Goal: Information Seeking & Learning: Learn about a topic

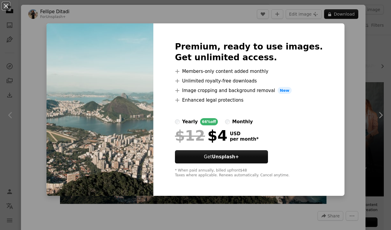
scroll to position [176, 0]
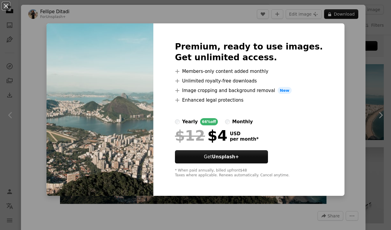
click at [341, 40] on div "An X shape Premium, ready to use images. Get unlimited access. A plus sign Memb…" at bounding box center [195, 115] width 391 height 230
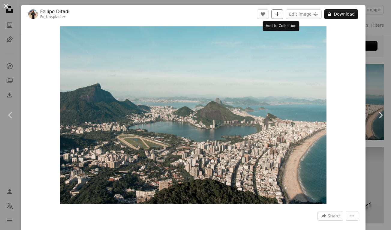
click at [279, 15] on icon "A plus sign" at bounding box center [277, 14] width 5 height 5
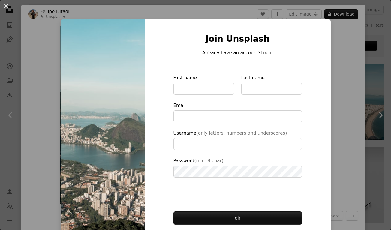
click at [335, 32] on div "An X shape Join Unsplash Already have an account? Login First name Last name Em…" at bounding box center [195, 115] width 391 height 230
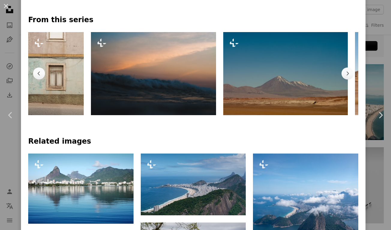
scroll to position [243, 0]
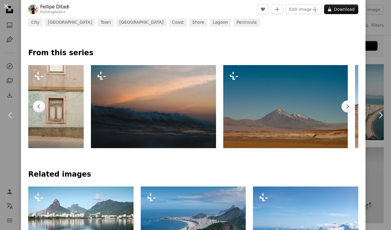
click at [376, 43] on div "An X shape Chevron left Chevron right [PERSON_NAME] For Unsplash+ A heart A plu…" at bounding box center [195, 115] width 391 height 230
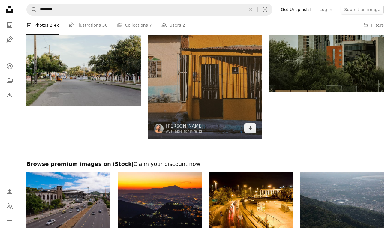
scroll to position [131, 0]
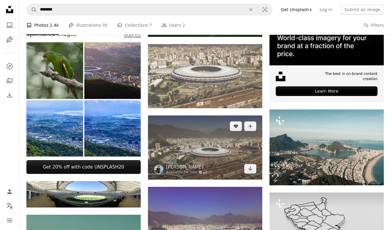
click at [215, 151] on img at bounding box center [205, 148] width 114 height 64
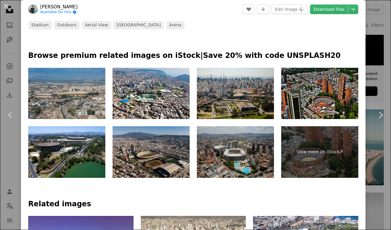
scroll to position [346, 0]
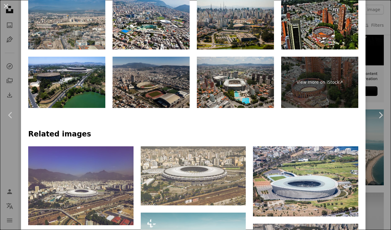
click at [149, 78] on img at bounding box center [151, 82] width 77 height 51
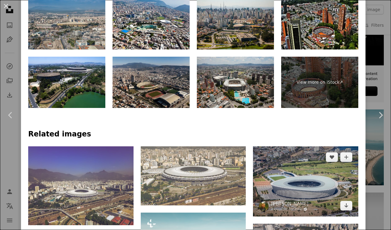
click at [313, 167] on img at bounding box center [305, 181] width 105 height 70
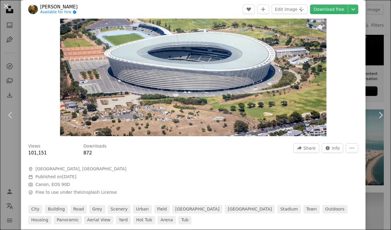
scroll to position [56, 0]
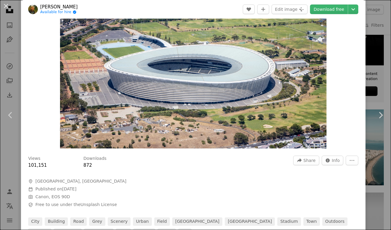
click at [369, 59] on div "An X shape Chevron left Chevron right [PERSON_NAME] Available for hire A checkm…" at bounding box center [195, 115] width 391 height 230
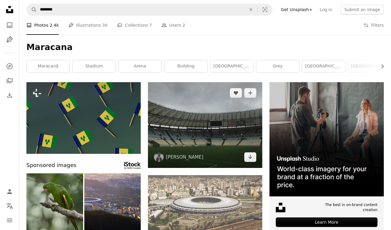
click at [209, 139] on img at bounding box center [205, 125] width 114 height 86
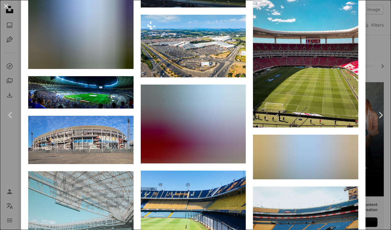
scroll to position [1200, 0]
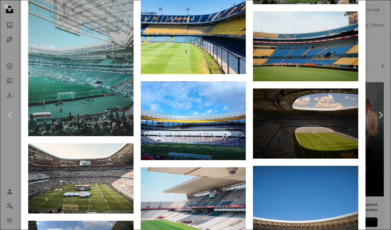
click at [381, 42] on div "An X shape Chevron left Chevron right [PERSON_NAME] martinaarflot A heart A plu…" at bounding box center [195, 115] width 391 height 230
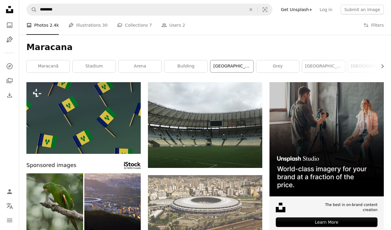
click at [239, 64] on link "[GEOGRAPHIC_DATA]" at bounding box center [231, 66] width 43 height 12
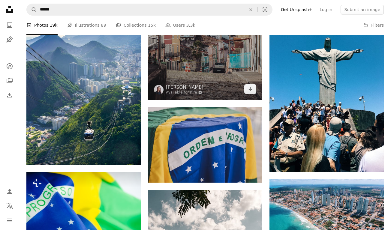
scroll to position [532, 0]
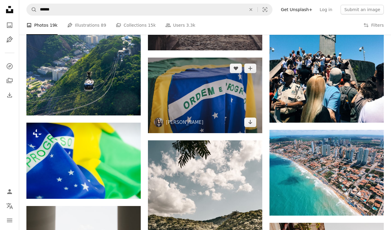
click at [225, 73] on img at bounding box center [205, 96] width 114 height 76
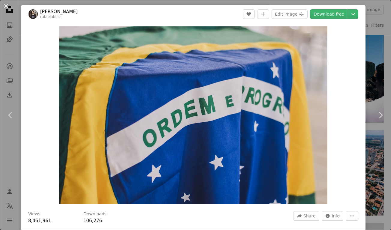
click at [373, 38] on div "An X shape Chevron left Chevron right [PERSON_NAME] rafaelabiazi A heart A plus…" at bounding box center [195, 115] width 391 height 230
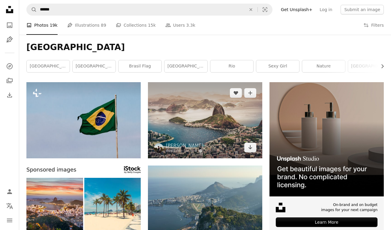
click at [225, 119] on img at bounding box center [205, 120] width 114 height 76
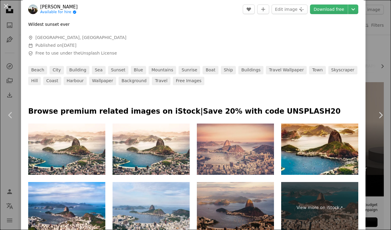
scroll to position [242, 0]
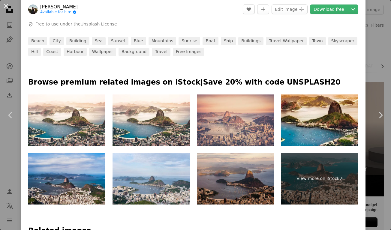
click at [78, 175] on img at bounding box center [66, 178] width 77 height 51
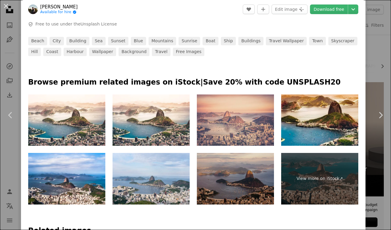
click at [247, 161] on img at bounding box center [235, 178] width 77 height 51
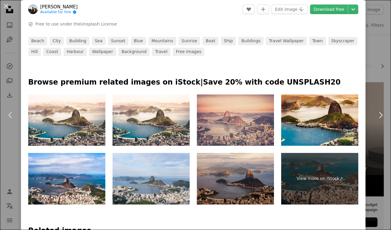
click at [377, 41] on div "An X shape Chevron left Chevron right [PERSON_NAME] Available for hire A checkm…" at bounding box center [195, 115] width 391 height 230
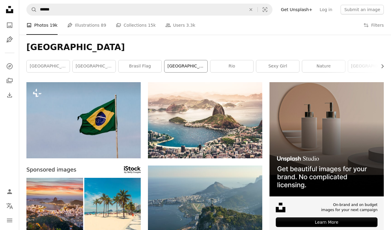
scroll to position [1, 0]
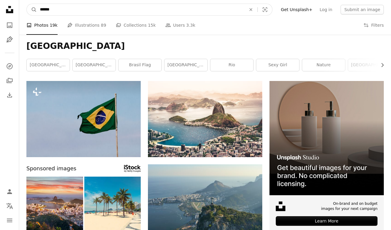
click at [175, 9] on input "******" at bounding box center [140, 9] width 207 height 11
type input "**********"
click at [32, 10] on button "A magnifying glass" at bounding box center [32, 9] width 10 height 11
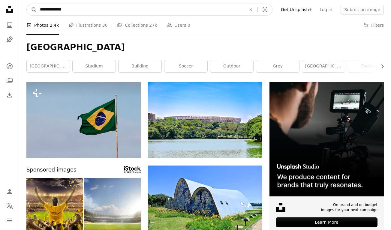
click at [116, 13] on input "**********" at bounding box center [140, 9] width 207 height 11
type input "**********"
click at [32, 10] on button "A magnifying glass" at bounding box center [32, 9] width 10 height 11
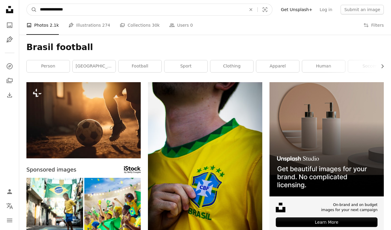
click at [46, 10] on input "**********" at bounding box center [140, 9] width 207 height 11
type input "**********"
click at [32, 10] on button "A magnifying glass" at bounding box center [32, 9] width 10 height 11
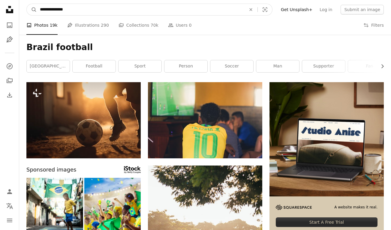
click at [99, 14] on input "**********" at bounding box center [140, 9] width 207 height 11
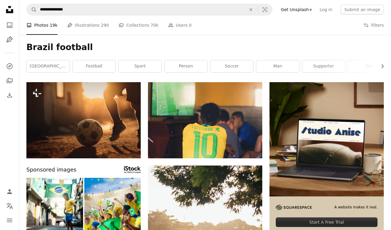
click at [268, 47] on h1 "Brazil football" at bounding box center [204, 47] width 357 height 11
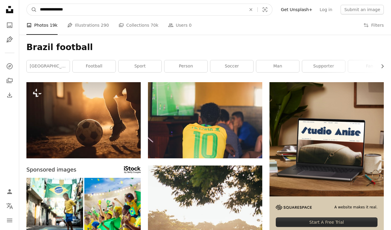
click at [155, 7] on input "**********" at bounding box center [140, 9] width 207 height 11
type input "**********"
click at [32, 10] on button "A magnifying glass" at bounding box center [32, 9] width 10 height 11
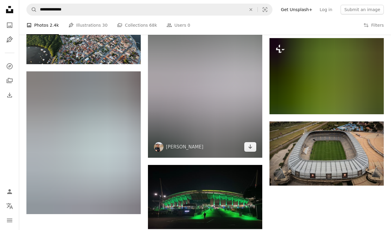
scroll to position [692, 0]
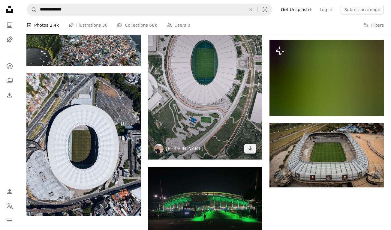
click at [201, 81] on img at bounding box center [205, 83] width 114 height 152
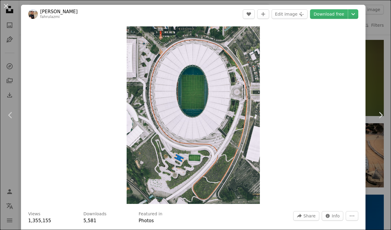
scroll to position [59, 0]
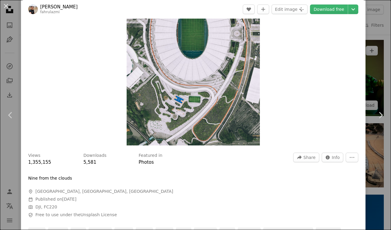
click at [379, 68] on div "An X shape Chevron left Chevron right Fahrul Azmi fahrulazmi A heart A plus sig…" at bounding box center [195, 115] width 391 height 230
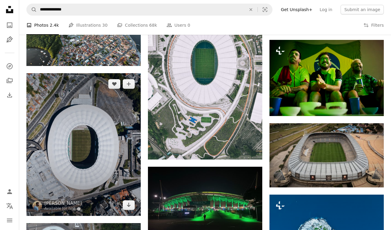
click at [69, 157] on img at bounding box center [83, 144] width 114 height 143
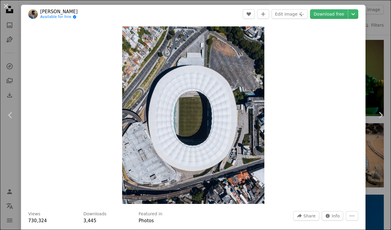
click at [382, 55] on div "An X shape Chevron left Chevron right [PERSON_NAME] Available for hire A checkm…" at bounding box center [195, 115] width 391 height 230
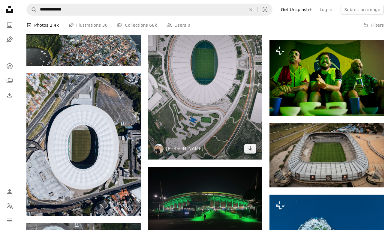
scroll to position [402, 0]
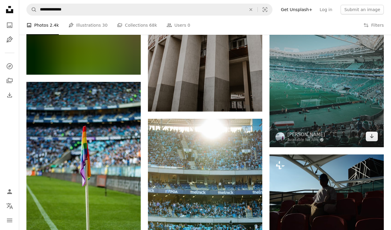
click at [327, 95] on img at bounding box center [327, 71] width 114 height 152
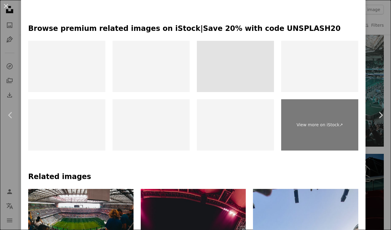
scroll to position [184, 0]
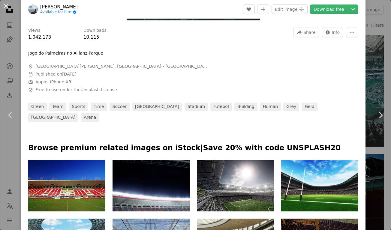
drag, startPoint x: 385, startPoint y: 92, endPoint x: 393, endPoint y: 66, distance: 27.7
click at [385, 67] on div "An X shape Chevron left Chevron right [PERSON_NAME] Available for hire A checkm…" at bounding box center [195, 115] width 391 height 230
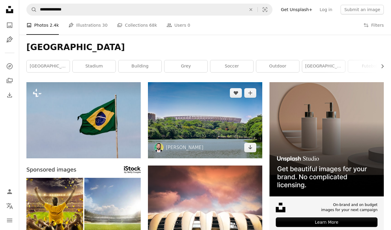
click at [215, 125] on img at bounding box center [205, 120] width 114 height 76
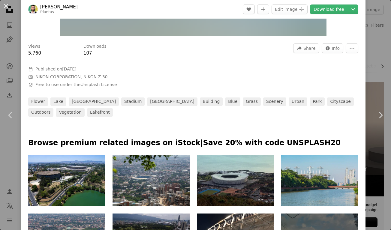
scroll to position [235, 0]
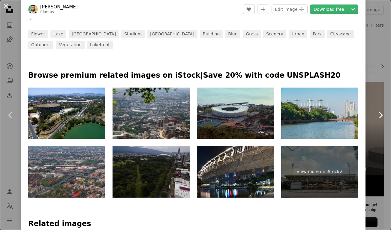
click at [375, 89] on link "Chevron right" at bounding box center [380, 115] width 21 height 58
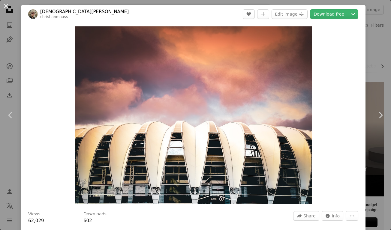
click at [378, 54] on div "An X shape Chevron left Chevron right [PERSON_NAME] christianmaass A heart A pl…" at bounding box center [195, 115] width 391 height 230
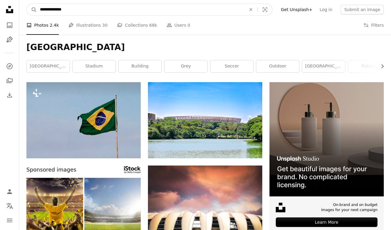
click at [61, 8] on input "**********" at bounding box center [140, 9] width 207 height 11
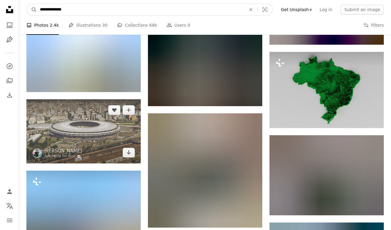
scroll to position [1153, 0]
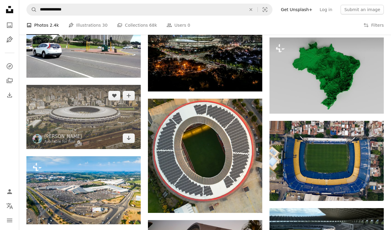
click at [89, 124] on img at bounding box center [83, 117] width 114 height 64
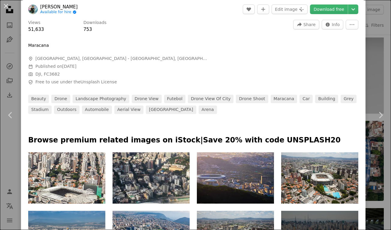
scroll to position [250, 0]
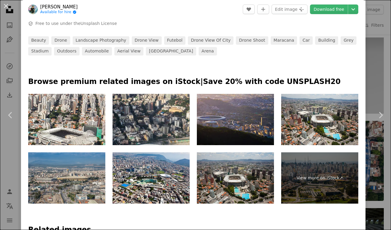
click at [232, 114] on img at bounding box center [235, 119] width 77 height 51
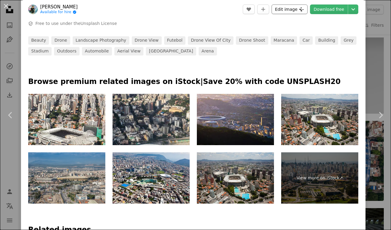
click at [378, 57] on div "An X shape Chevron left Chevron right [PERSON_NAME] Available for hire A checkm…" at bounding box center [195, 115] width 391 height 230
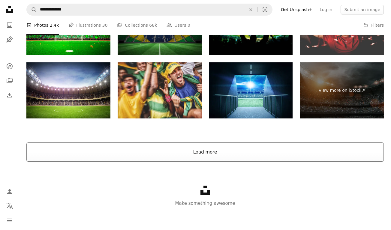
click at [216, 157] on button "Load more" at bounding box center [204, 152] width 357 height 19
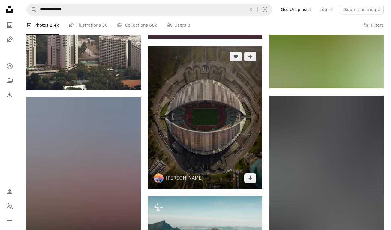
scroll to position [2826, 0]
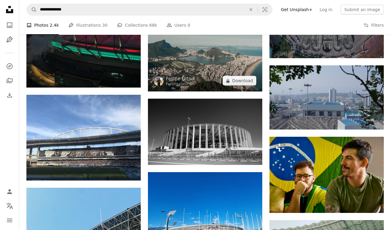
click at [221, 65] on img at bounding box center [205, 53] width 114 height 76
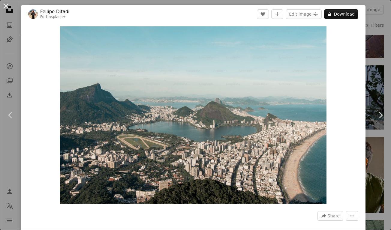
click at [359, 52] on div "Zoom in" at bounding box center [193, 115] width 345 height 184
click at [364, 52] on div "Zoom in" at bounding box center [193, 115] width 345 height 184
click at [381, 54] on div "An X shape Chevron left Chevron right [PERSON_NAME] For Unsplash+ A heart A plu…" at bounding box center [195, 115] width 391 height 230
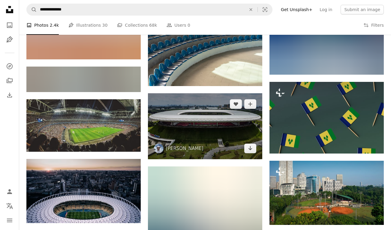
scroll to position [4053, 0]
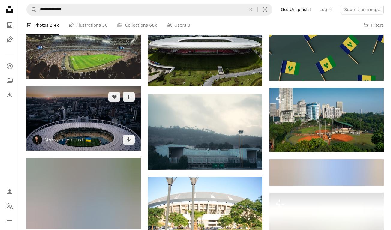
click at [98, 132] on img at bounding box center [83, 118] width 114 height 64
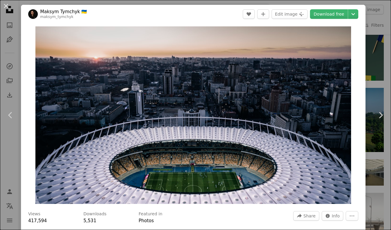
click at [381, 79] on div "An X shape Chevron left Chevron right Maksym Tymchyk 🇺🇦 maksym_tymchyk A heart …" at bounding box center [195, 115] width 391 height 230
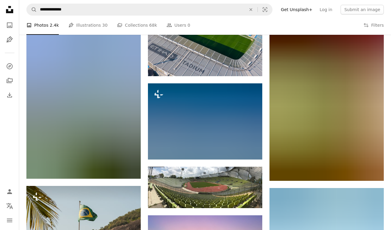
scroll to position [4669, 0]
